Goal: Check status: Check status

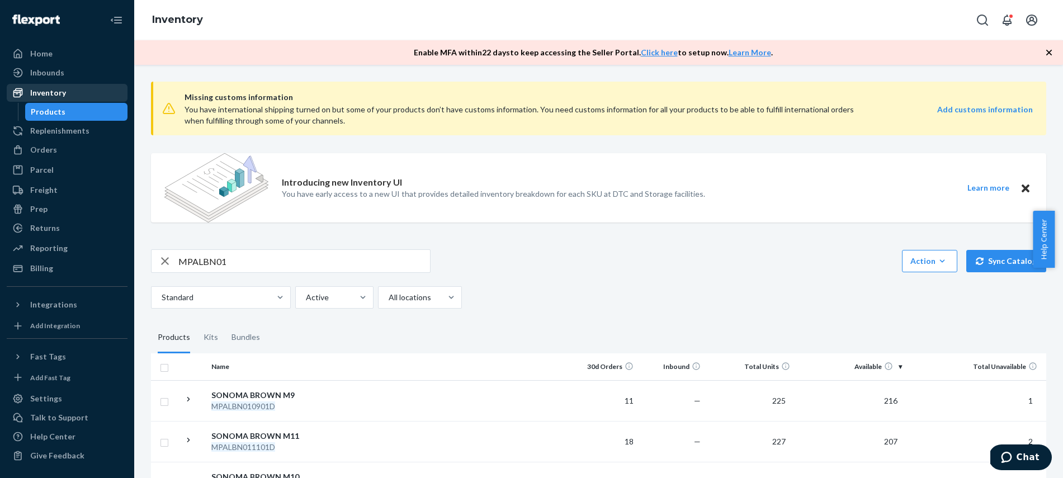
scroll to position [411, 0]
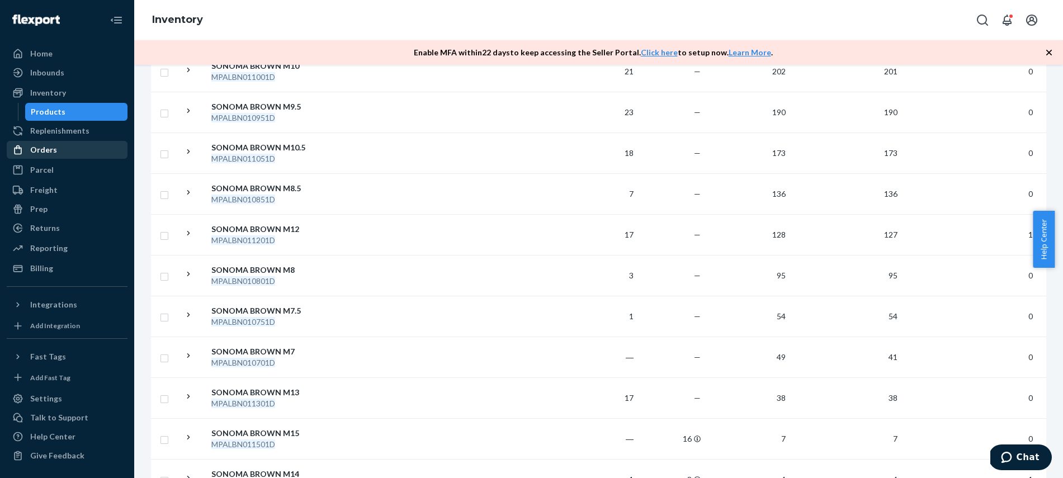
click at [58, 145] on div "Orders" at bounding box center [67, 150] width 119 height 16
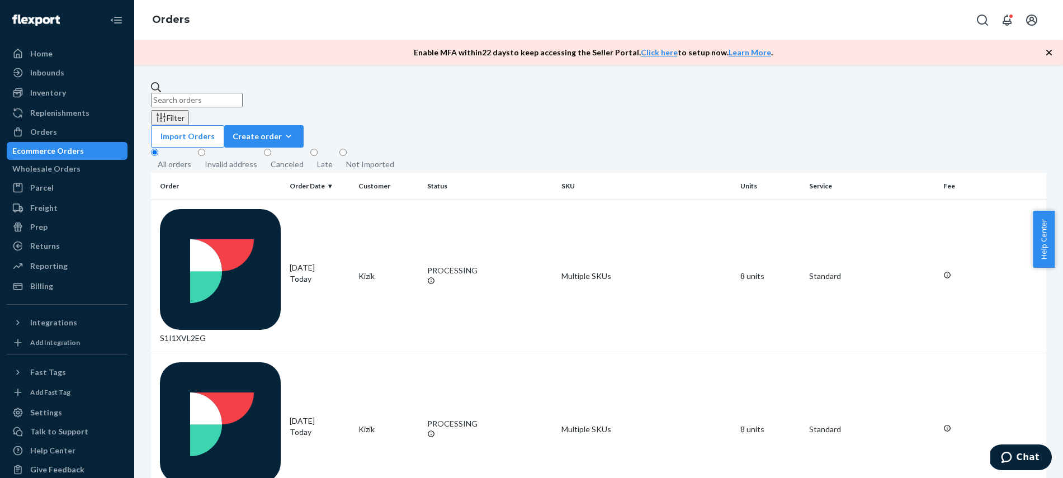
click at [216, 93] on input "text" at bounding box center [197, 100] width 92 height 15
paste input "3760791"
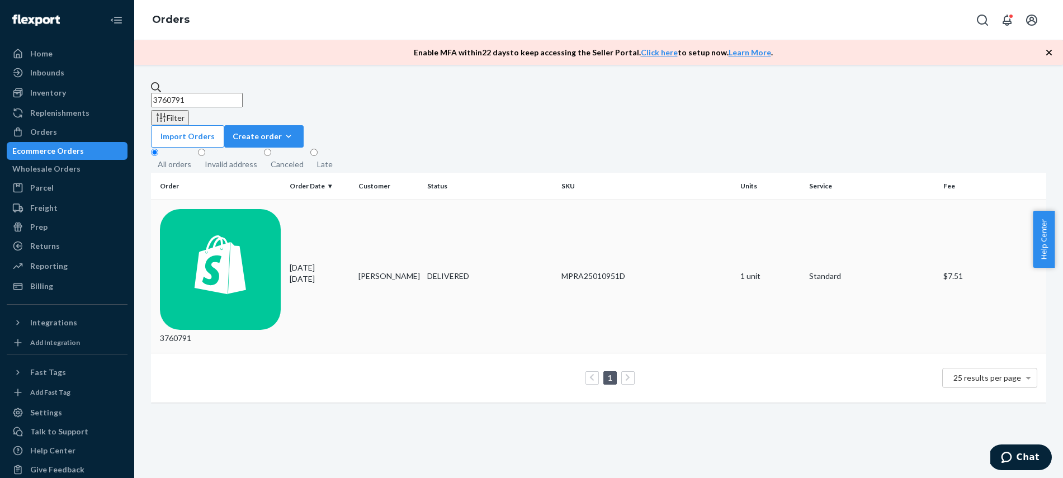
type input "3760791"
click at [430, 209] on td "DELIVERED" at bounding box center [490, 276] width 134 height 153
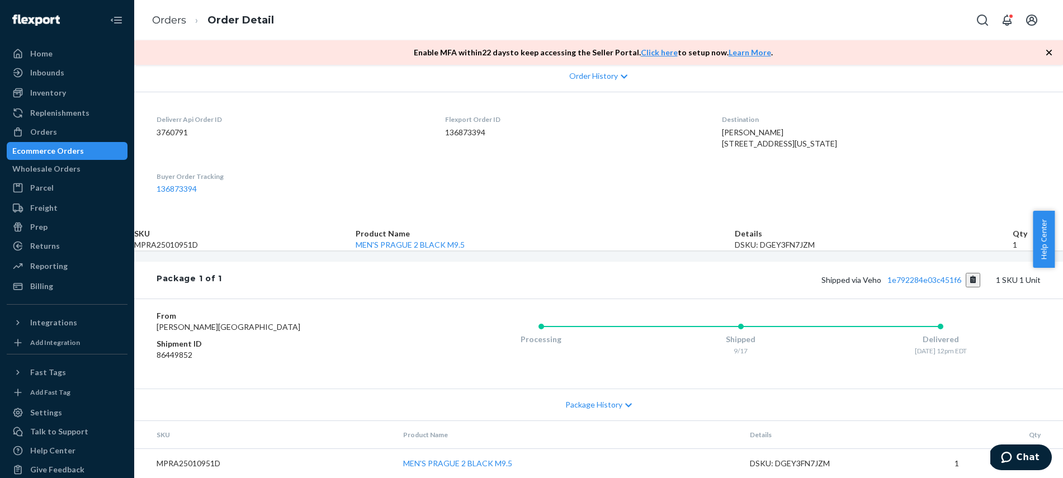
scroll to position [329, 0]
click at [966, 273] on button "Copy tracking number" at bounding box center [973, 280] width 15 height 15
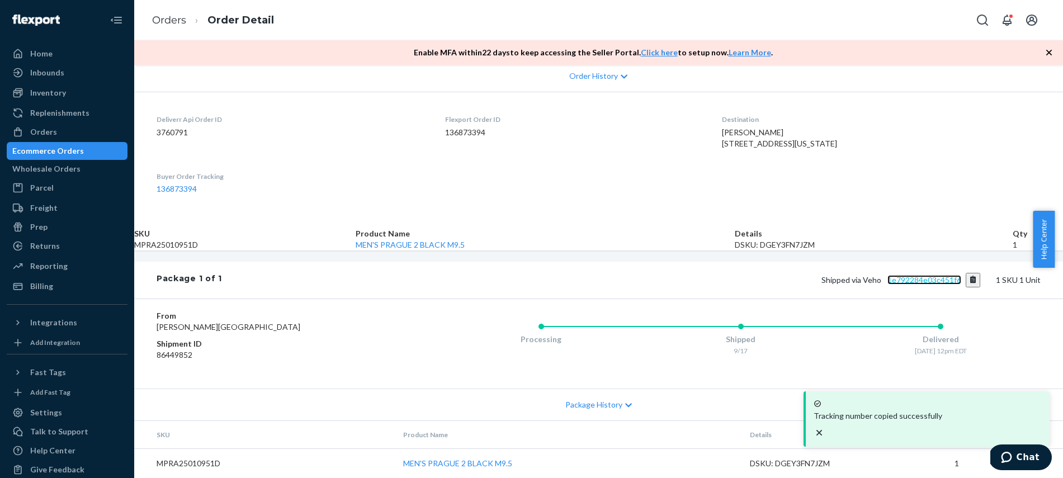
click at [888, 275] on link "1e792284e03c451f6" at bounding box center [925, 280] width 74 height 10
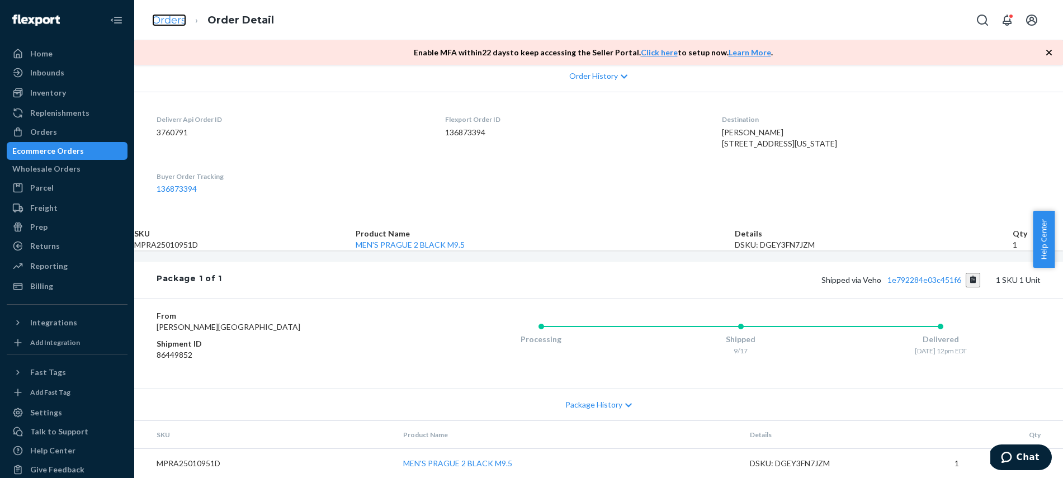
click at [166, 22] on link "Orders" at bounding box center [169, 20] width 34 height 12
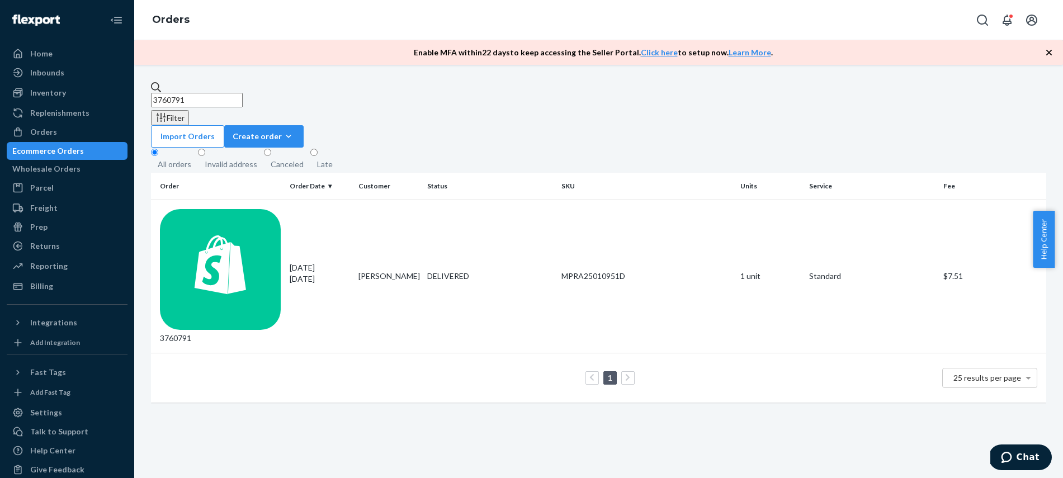
drag, startPoint x: 211, startPoint y: 96, endPoint x: 121, endPoint y: 103, distance: 90.4
click at [121, 103] on div "Home Inbounds Shipping Plans Problems Inventory Products Replenishments Orders …" at bounding box center [531, 239] width 1063 height 478
click at [176, 96] on input "3760791" at bounding box center [197, 100] width 92 height 15
paste input "50469"
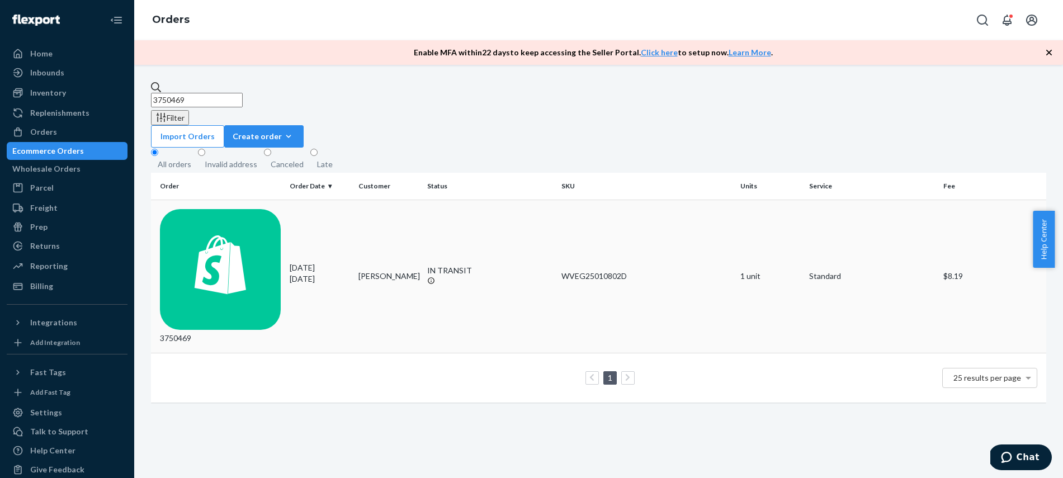
type input "3750469"
click at [424, 207] on td "IN TRANSIT" at bounding box center [490, 276] width 134 height 153
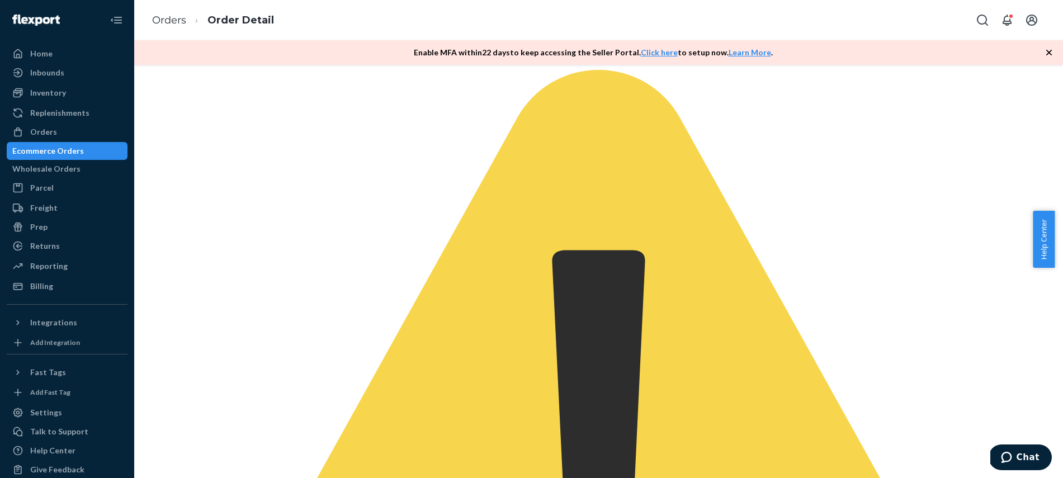
scroll to position [270, 0]
